Goal: Task Accomplishment & Management: Manage account settings

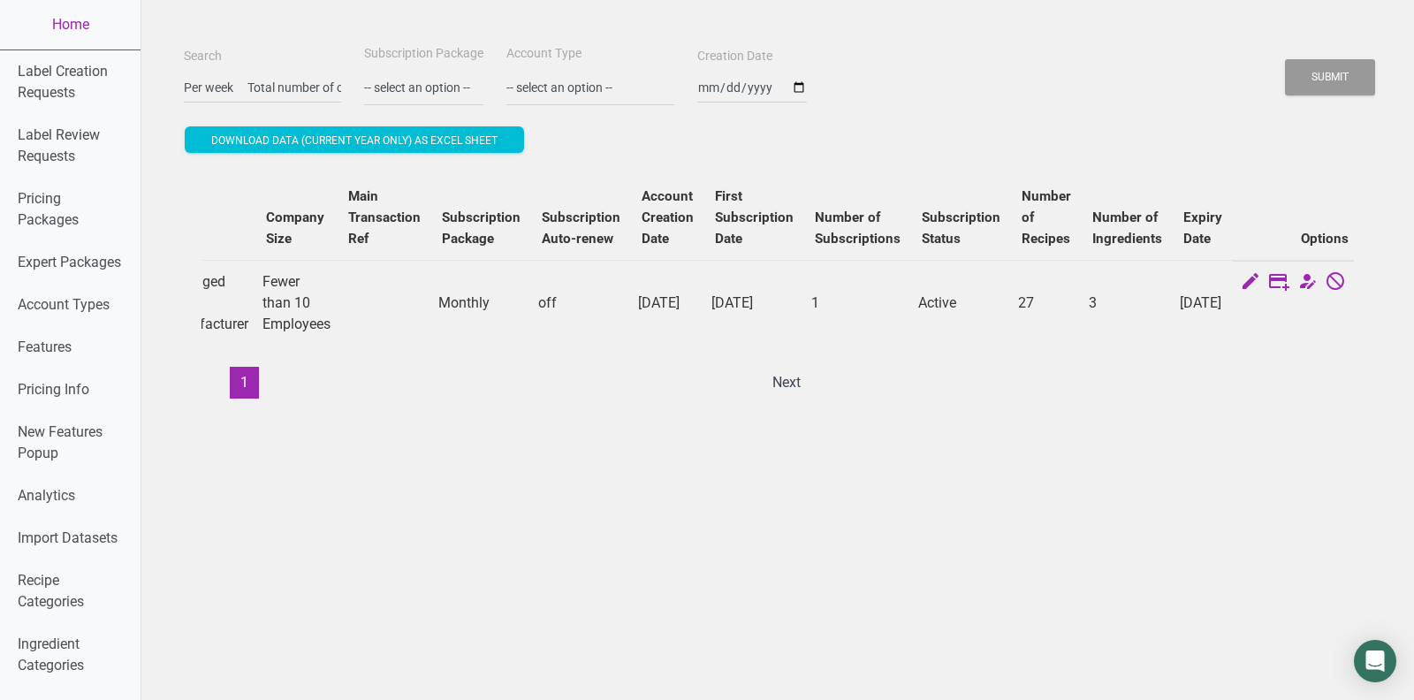
scroll to position [0, 7872]
click at [1285, 59] on button "Submit" at bounding box center [1330, 77] width 90 height 36
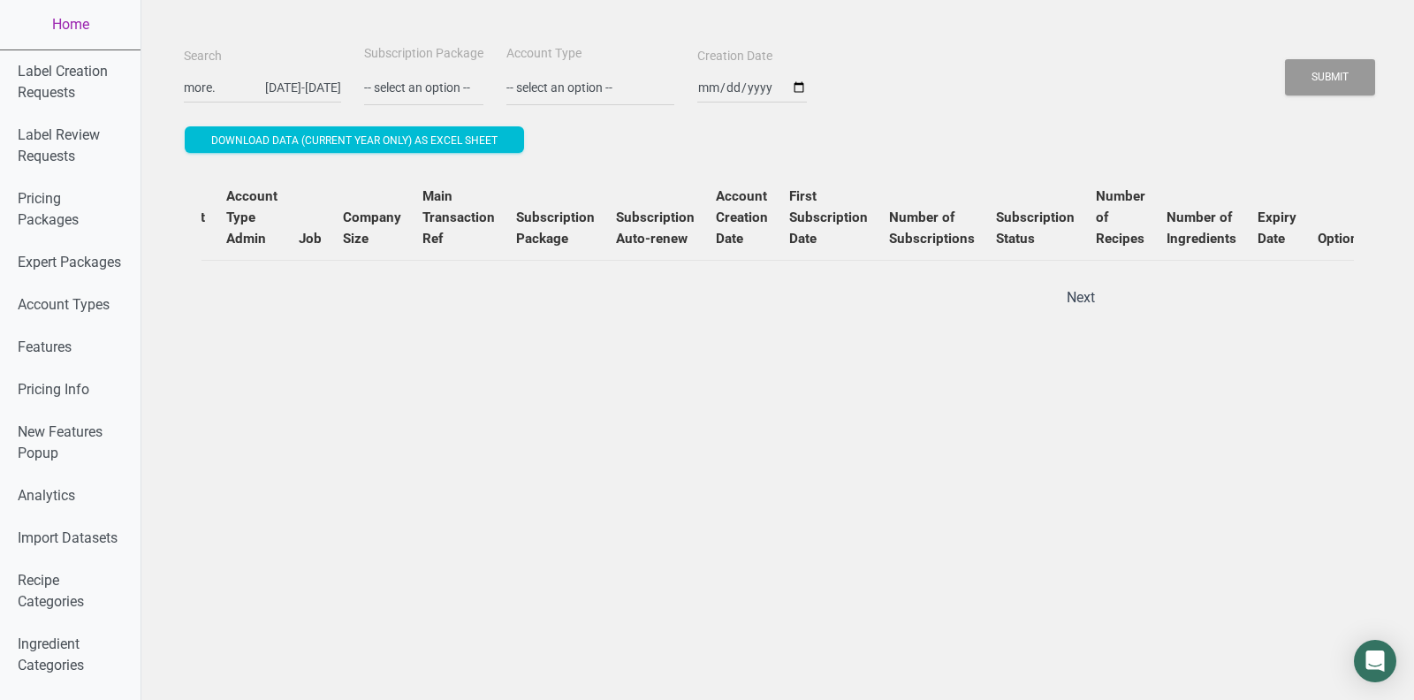
click at [241, 95] on input "Per week Total number of connections sent Number of positive responses Leads co…" at bounding box center [262, 88] width 157 height 32
click at [245, 76] on input "Per week Total number of connections sent Number of positive responses Leads co…" at bounding box center [262, 88] width 157 height 32
click at [245, 87] on input "Per week Total number of connections sent Number of positive responses Leads co…" at bounding box center [262, 88] width 157 height 32
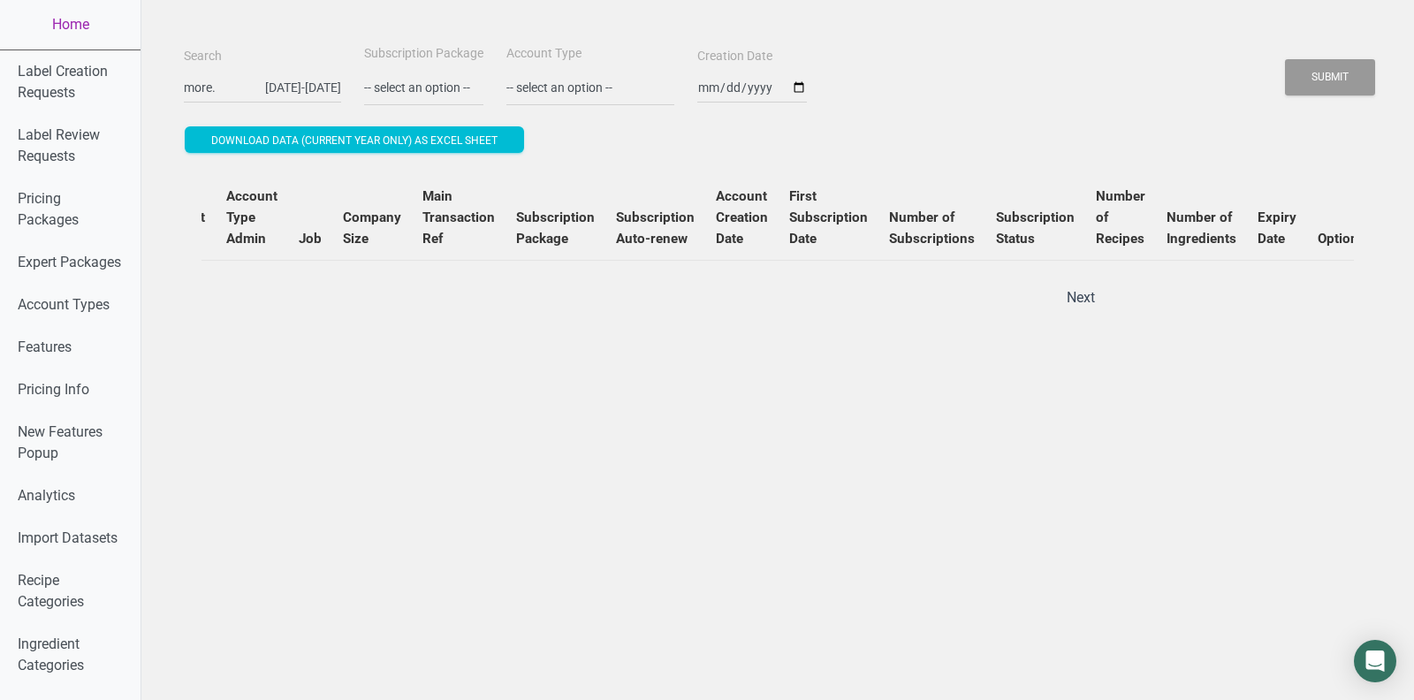
type input "Per week Total number of connections sent Number of positive responses Leads co…"
paste input "[PERSON_NAME][EMAIL_ADDRESS][DOMAIN_NAME]"
click at [1285, 59] on button "Submit" at bounding box center [1330, 77] width 90 height 36
click at [1343, 80] on button "Submit" at bounding box center [1330, 77] width 90 height 36
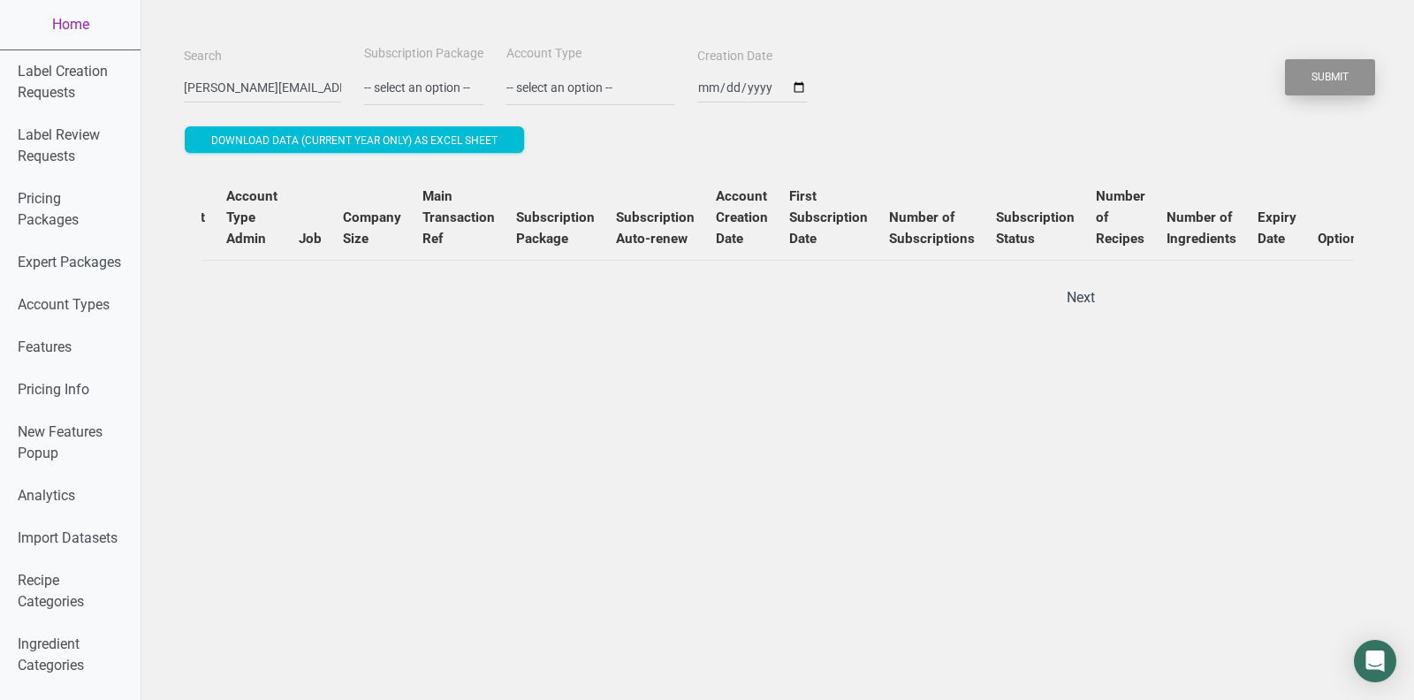
click at [1343, 80] on button "Submit" at bounding box center [1330, 77] width 90 height 36
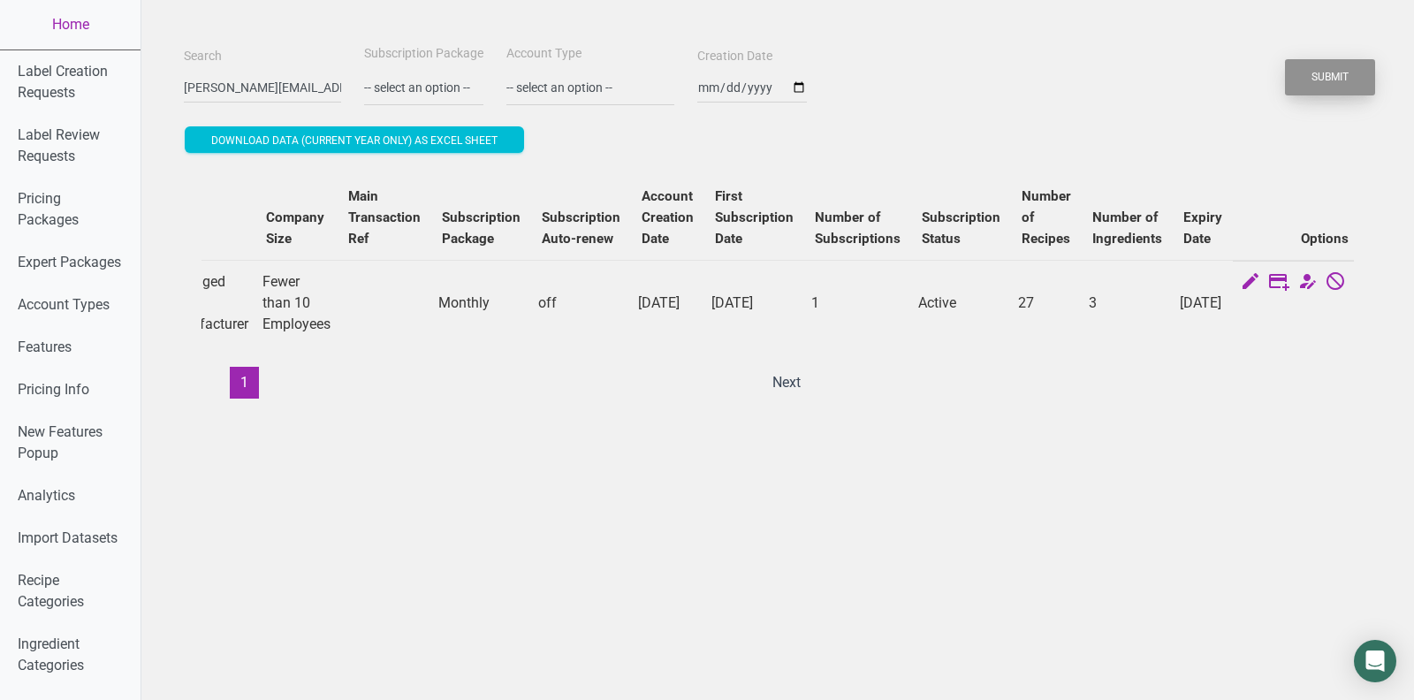
scroll to position [2, 0]
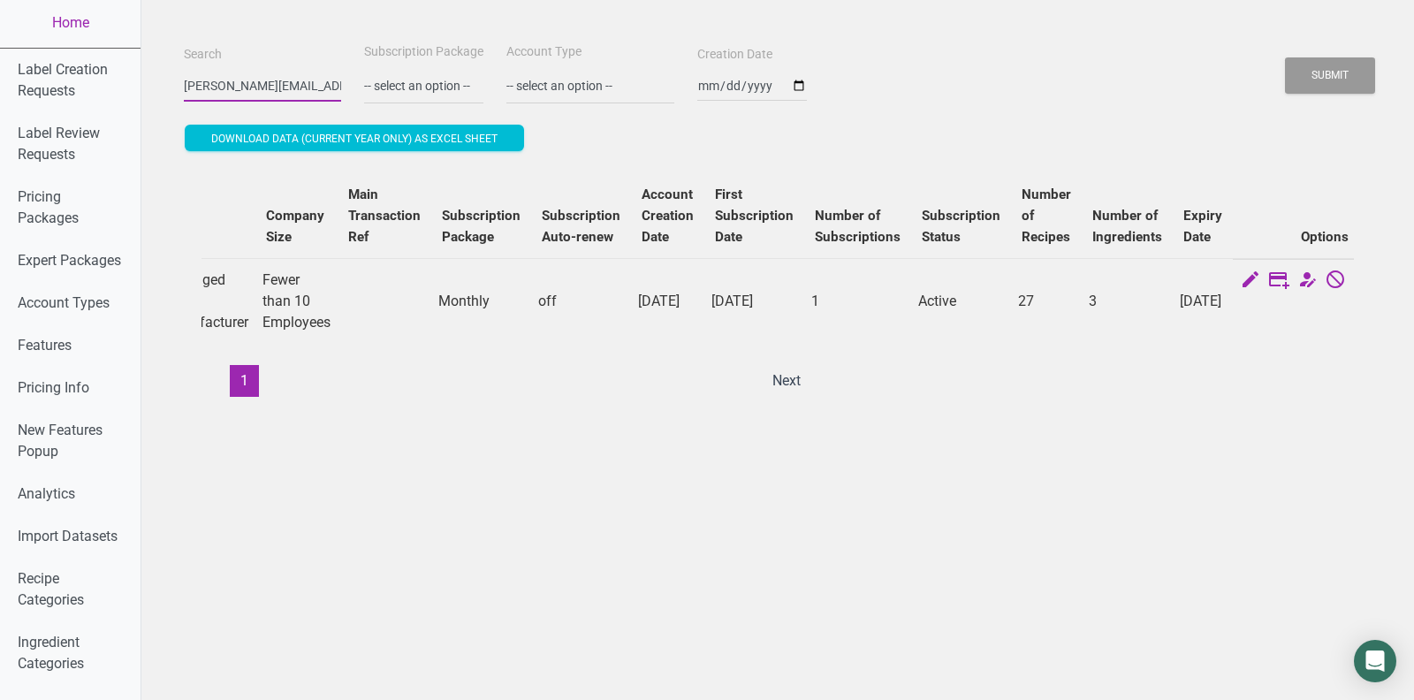
click at [273, 79] on input "[PERSON_NAME][EMAIL_ADDRESS][DOMAIN_NAME]" at bounding box center [262, 86] width 157 height 32
paste input "[EMAIL_ADDRESS][DOMAIN_NAME]"
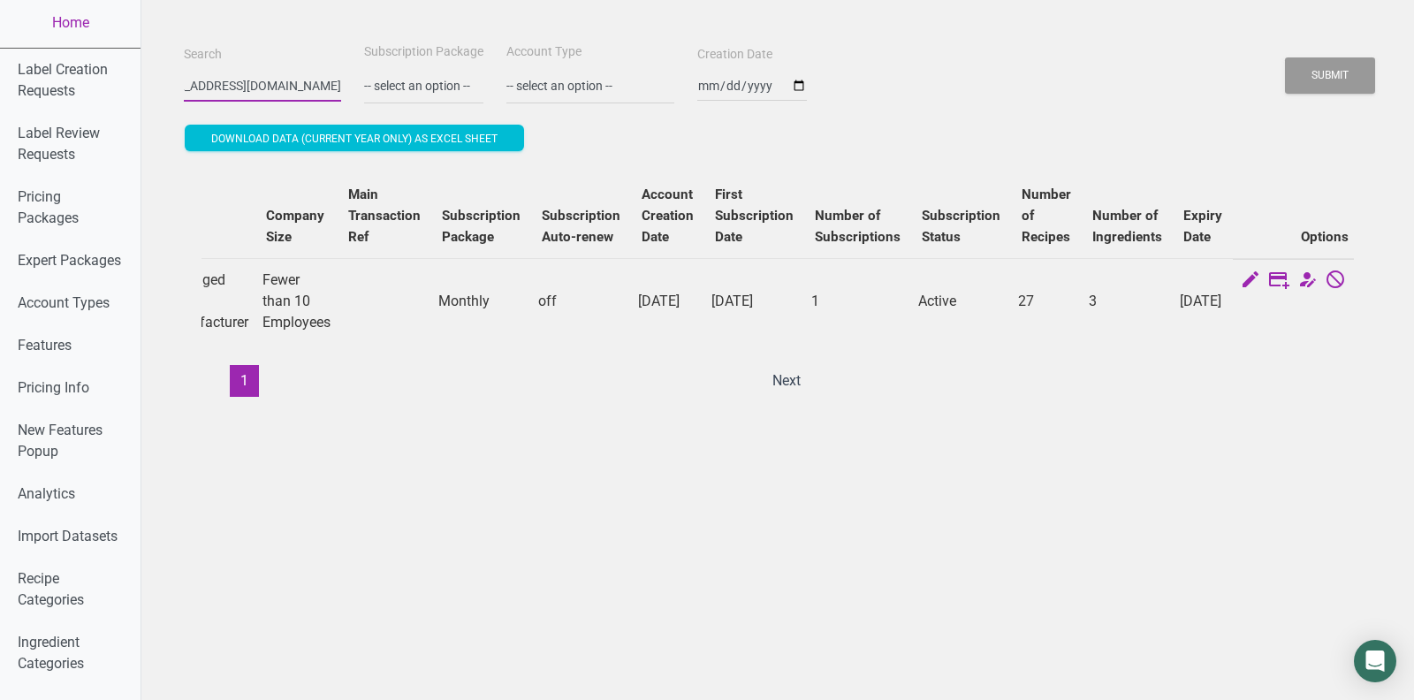
type input "[EMAIL_ADDRESS][DOMAIN_NAME]"
click at [1285, 57] on button "Submit" at bounding box center [1330, 75] width 90 height 36
click at [1314, 70] on button "Submit" at bounding box center [1330, 75] width 90 height 36
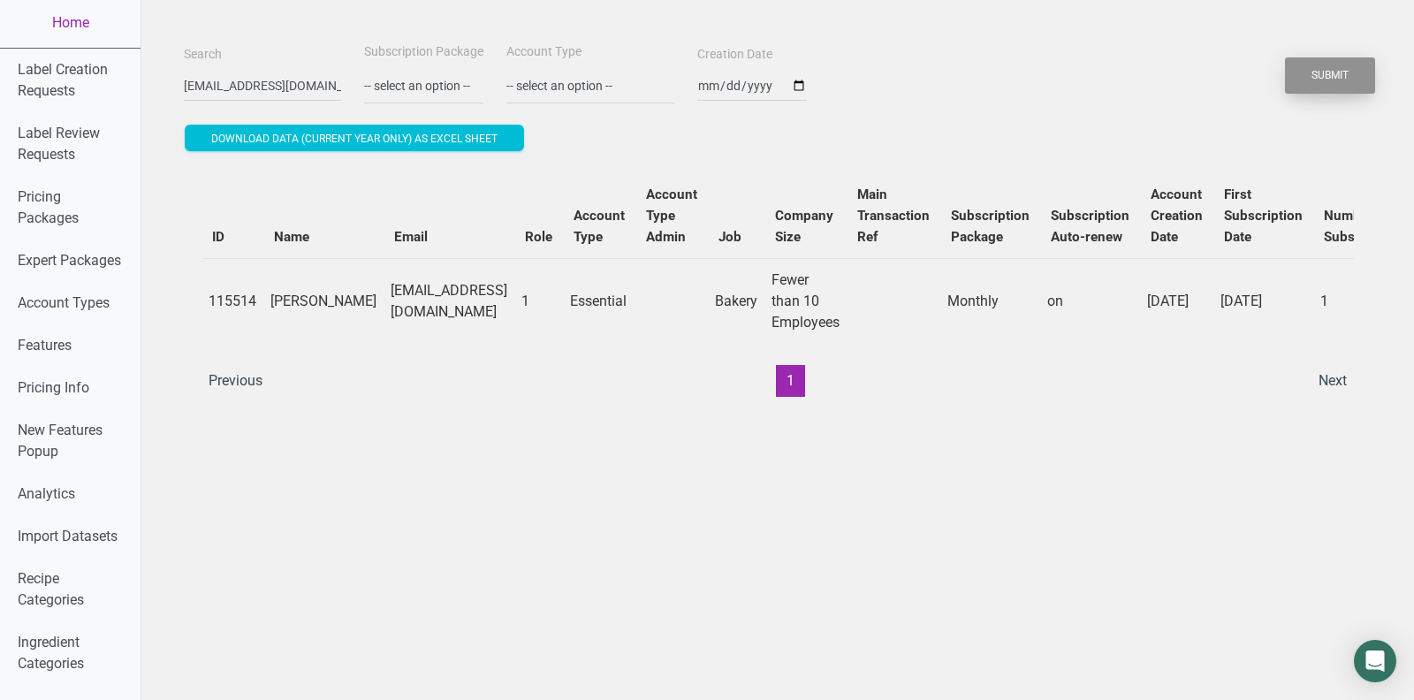
scroll to position [0, 595]
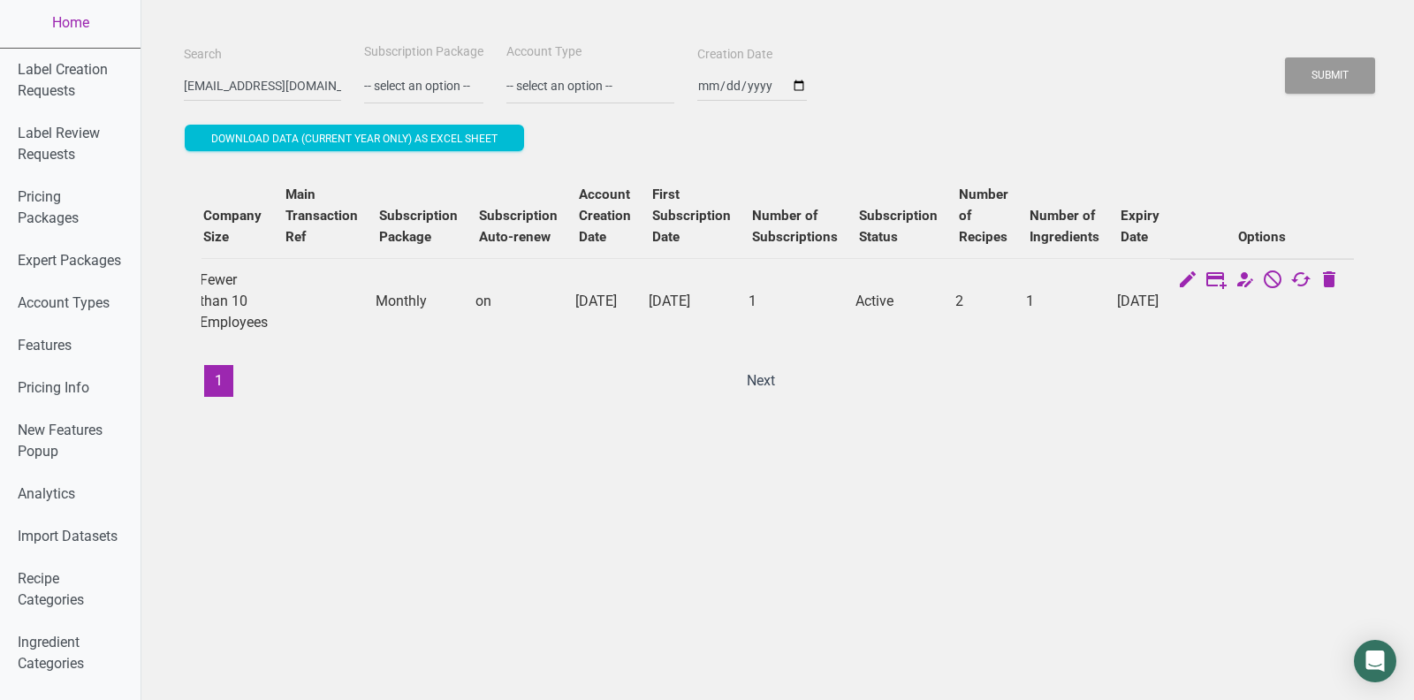
drag, startPoint x: 1166, startPoint y: 321, endPoint x: 1119, endPoint y: 283, distance: 60.3
click at [1119, 283] on td "[DATE]" at bounding box center [1140, 301] width 60 height 86
click at [1309, 274] on icon at bounding box center [1300, 281] width 21 height 25
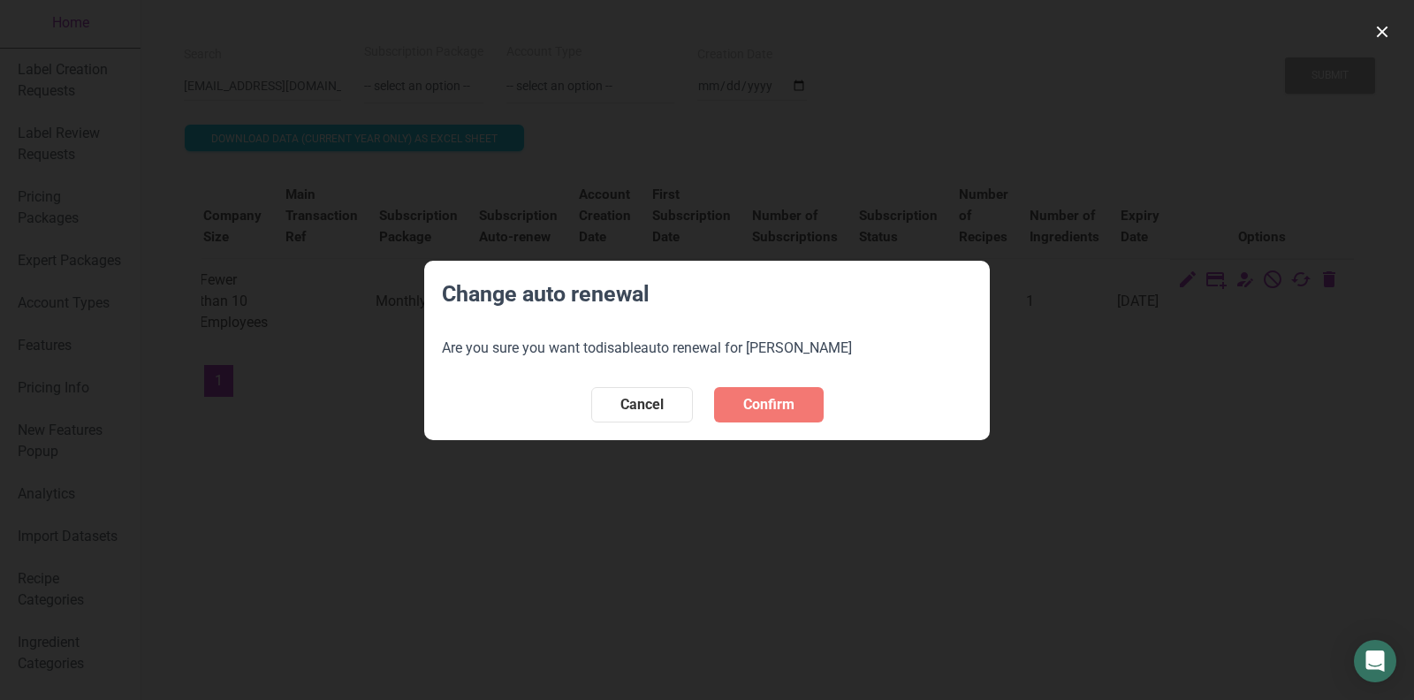
click at [742, 385] on section "Change auto renewal Are you sure you want to disable auto renewal for [PERSON_N…" at bounding box center [707, 350] width 566 height 179
click at [752, 400] on span "Confirm" at bounding box center [768, 404] width 51 height 21
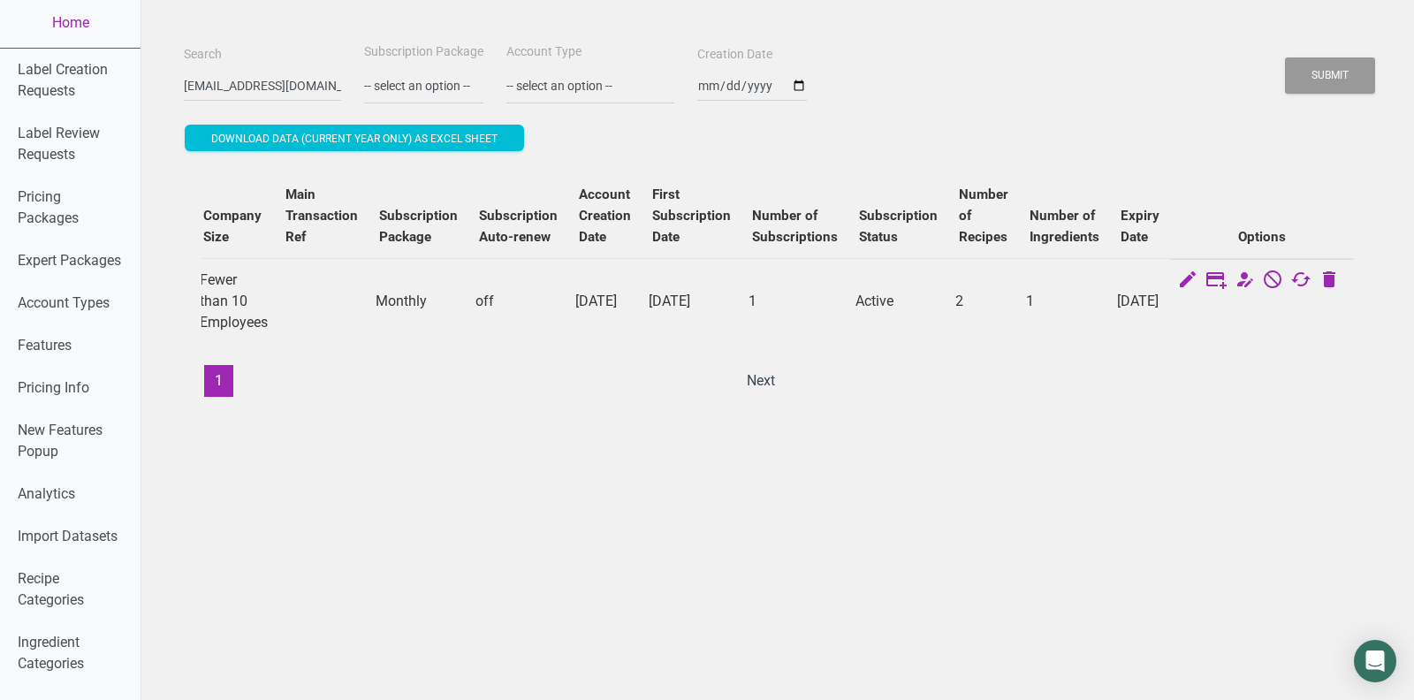
scroll to position [0, 0]
